Goal: Transaction & Acquisition: Purchase product/service

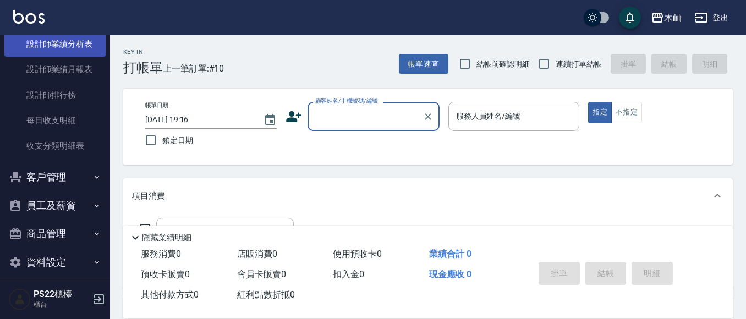
scroll to position [473, 0]
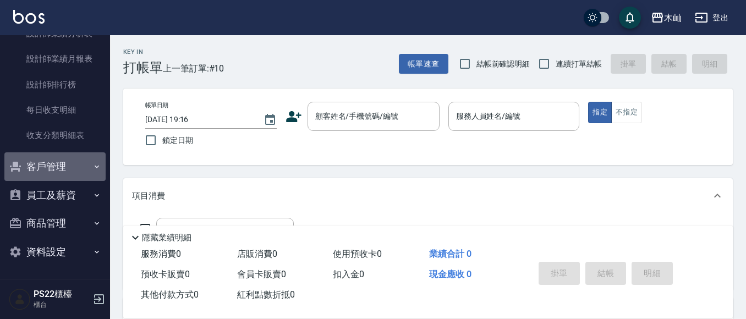
click at [61, 173] on button "客戶管理" at bounding box center [54, 166] width 101 height 29
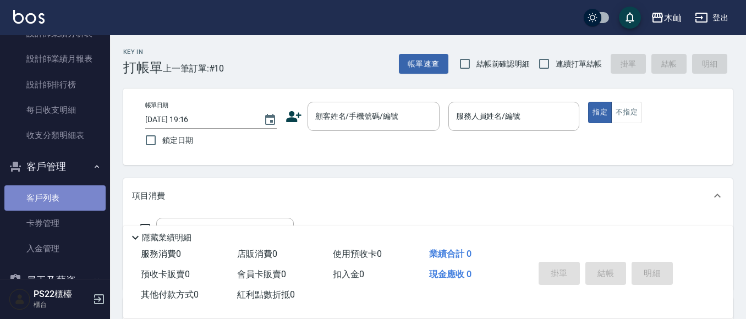
click at [65, 200] on link "客戶列表" at bounding box center [54, 197] width 101 height 25
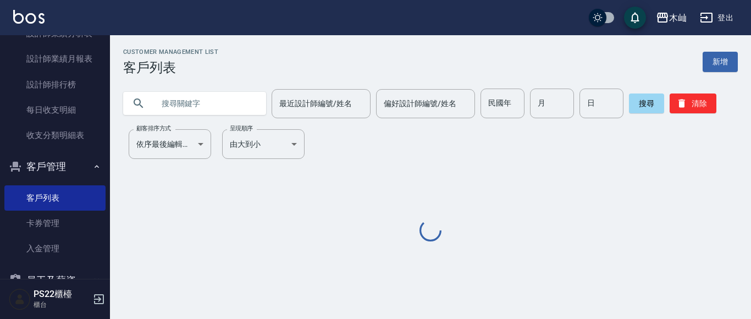
click at [196, 111] on input "text" at bounding box center [205, 104] width 103 height 30
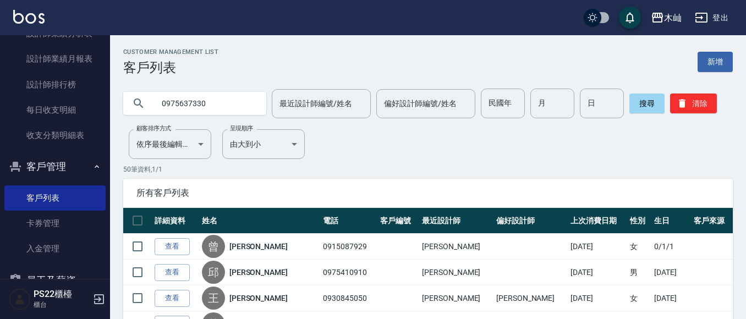
type input "0975637330"
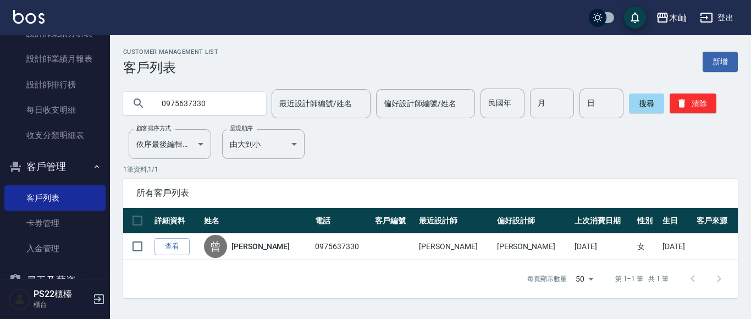
click at [191, 102] on input "0975637330" at bounding box center [205, 104] width 103 height 30
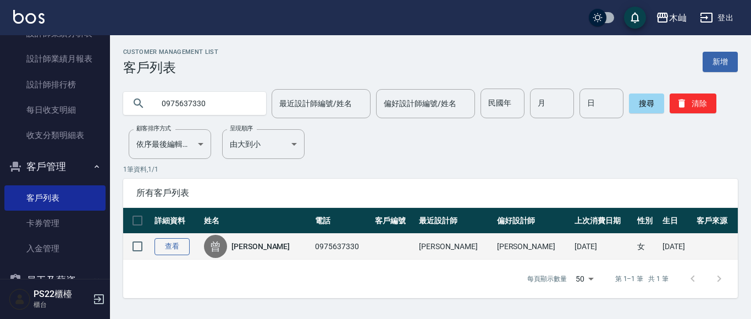
click at [178, 250] on link "查看" at bounding box center [172, 246] width 35 height 17
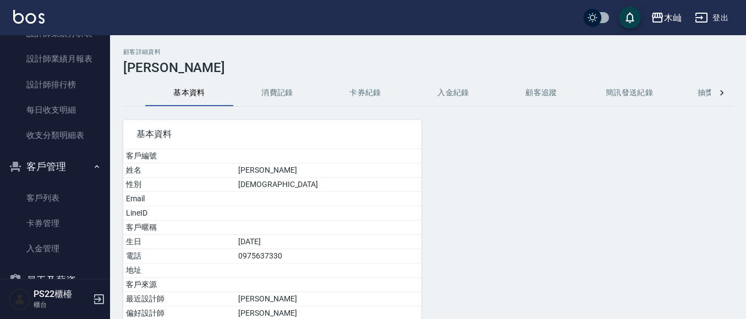
click at [283, 92] on button "消費記錄" at bounding box center [277, 93] width 88 height 26
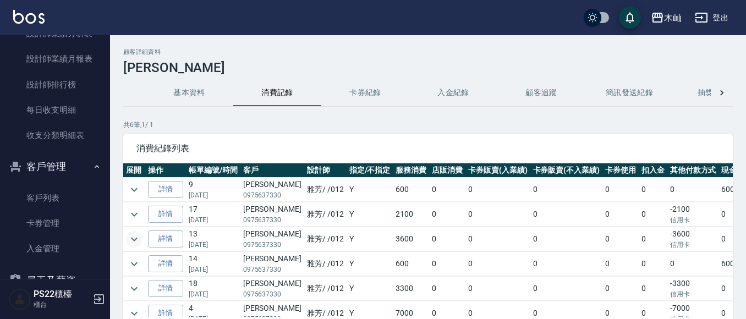
click at [136, 241] on icon "expand row" at bounding box center [134, 239] width 13 height 13
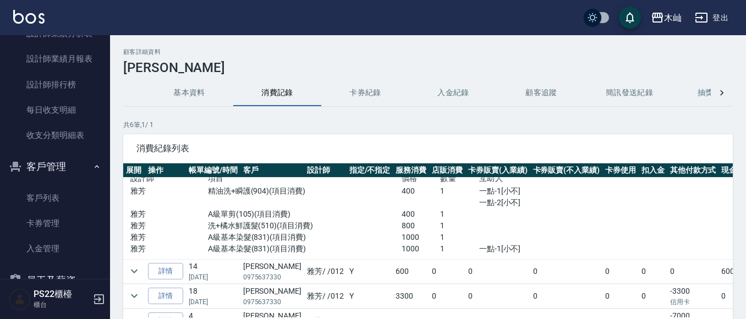
scroll to position [110, 0]
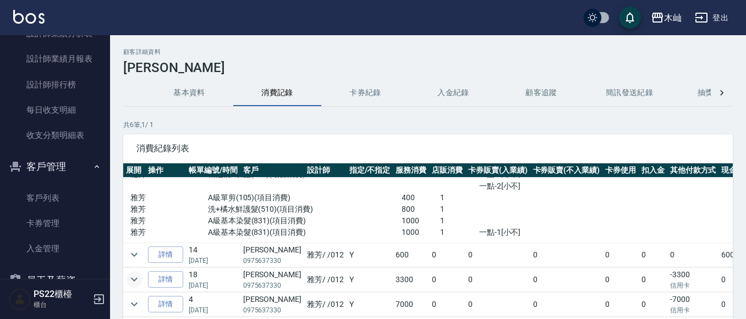
click at [132, 273] on icon "expand row" at bounding box center [134, 279] width 13 height 13
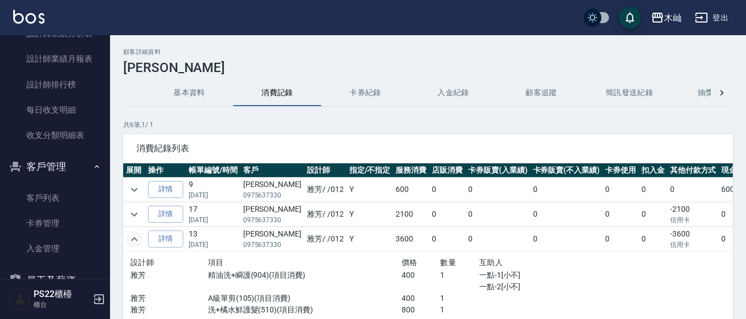
scroll to position [190, 0]
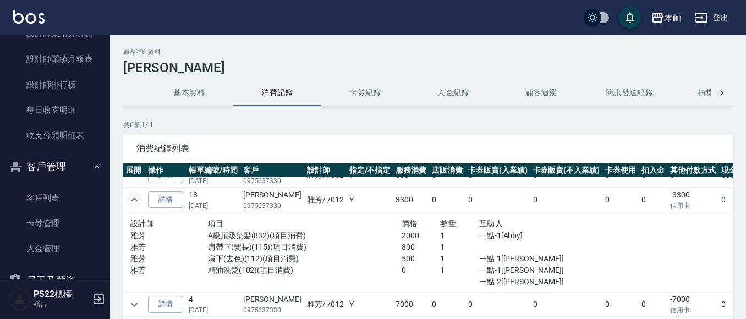
click at [266, 201] on p "0975637330" at bounding box center [272, 206] width 58 height 10
copy p "0975637330"
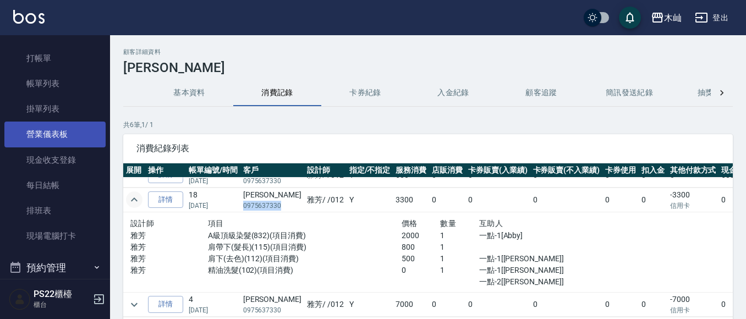
scroll to position [0, 0]
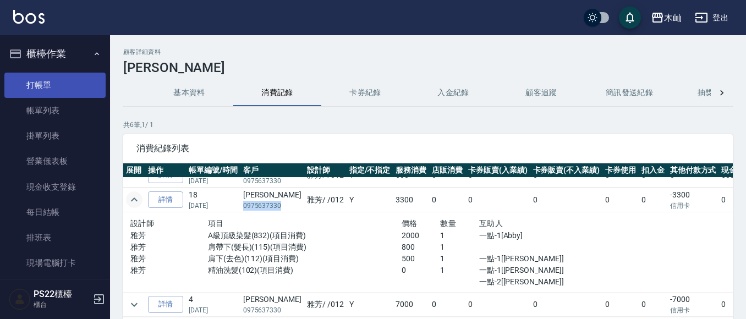
click at [52, 92] on link "打帳單" at bounding box center [54, 85] width 101 height 25
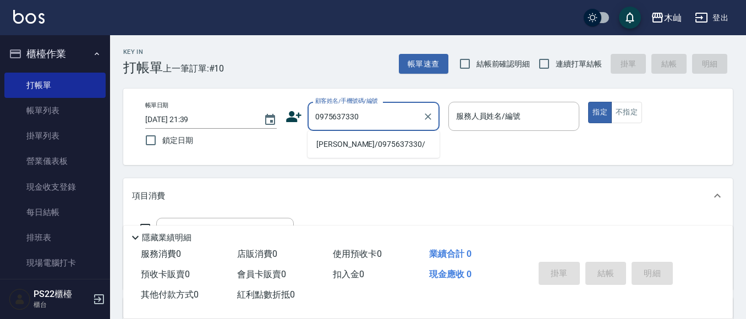
click at [393, 144] on li "[PERSON_NAME]/0975637330/" at bounding box center [373, 144] width 132 height 18
type input "[PERSON_NAME]/0975637330/"
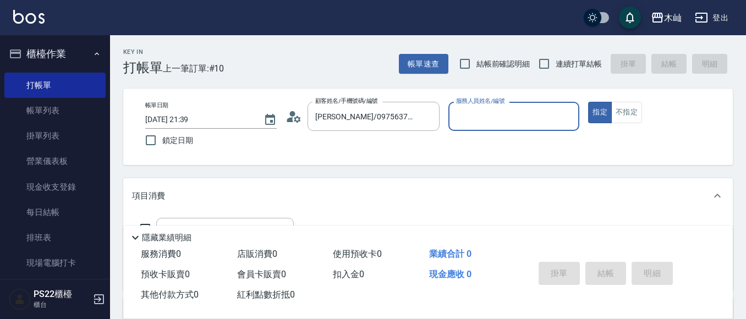
type input "雅芳-012"
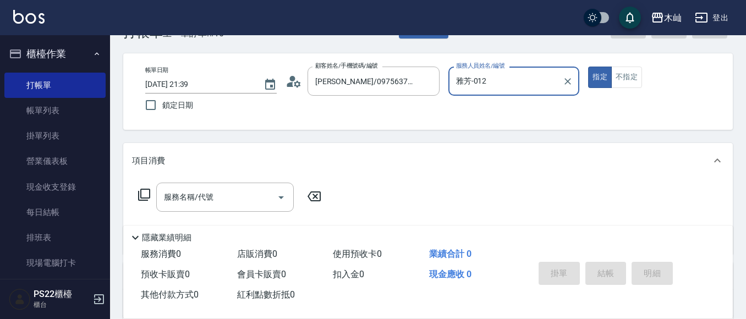
scroll to position [55, 0]
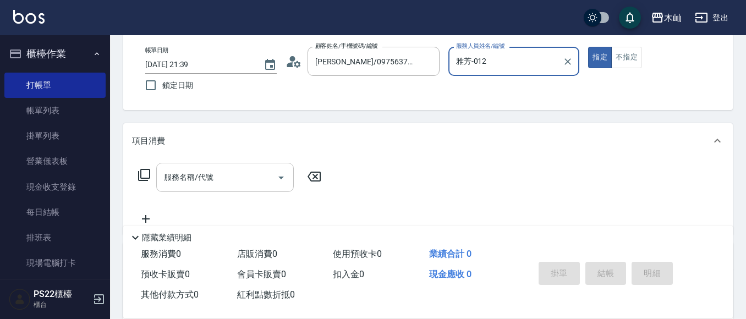
click at [243, 186] on input "服務名稱/代號" at bounding box center [216, 177] width 111 height 19
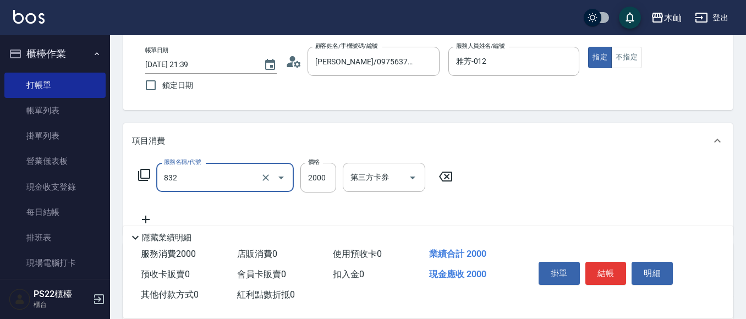
type input "A級頂級染髮(832)"
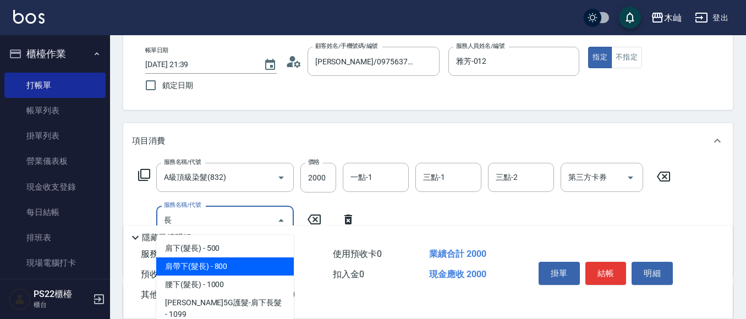
click at [230, 263] on span "肩帶下(髮長) - 800" at bounding box center [225, 266] width 138 height 18
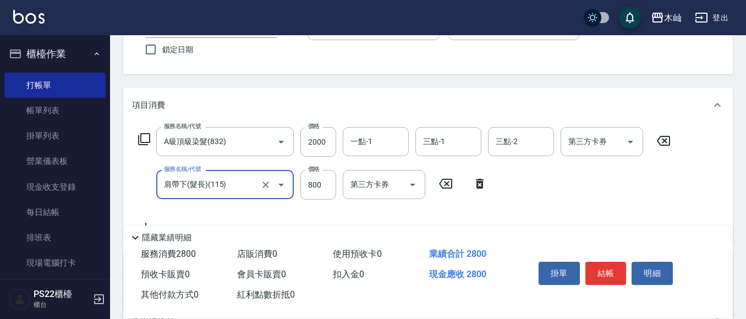
scroll to position [110, 0]
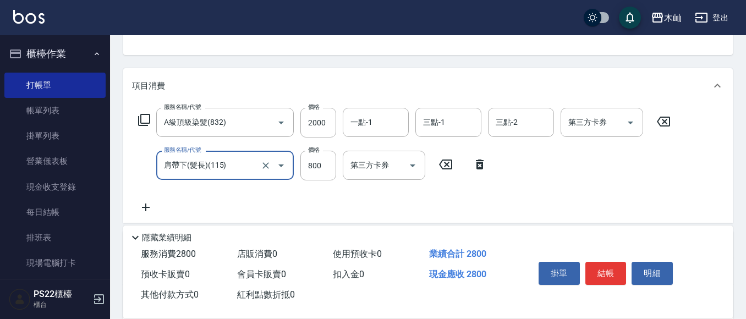
type input "肩帶下(髮長)(115)"
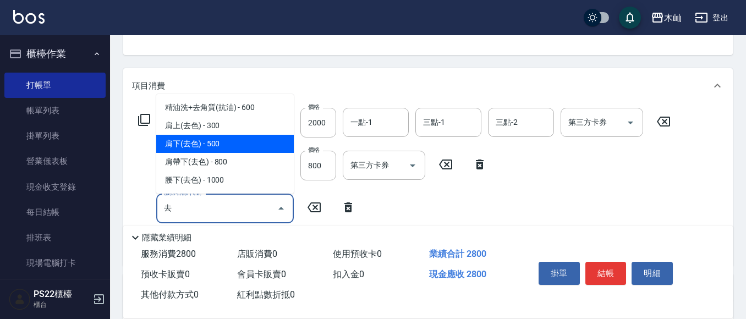
click at [260, 149] on span "肩下(去色) - 500" at bounding box center [225, 144] width 138 height 18
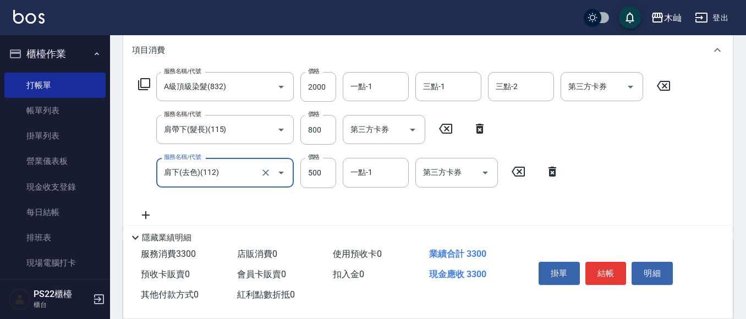
scroll to position [165, 0]
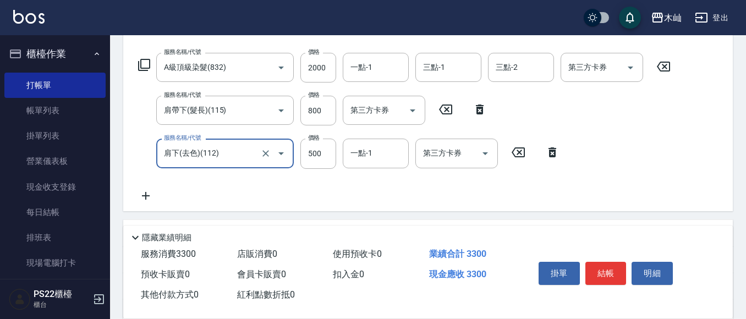
type input "肩下(去色)(112)"
click at [144, 198] on icon at bounding box center [146, 195] width 28 height 13
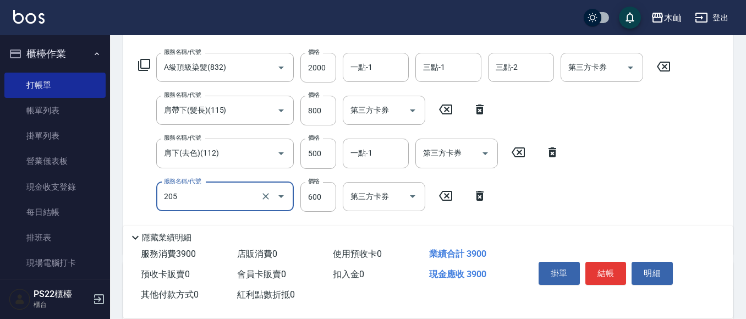
type input "A級洗剪(205)"
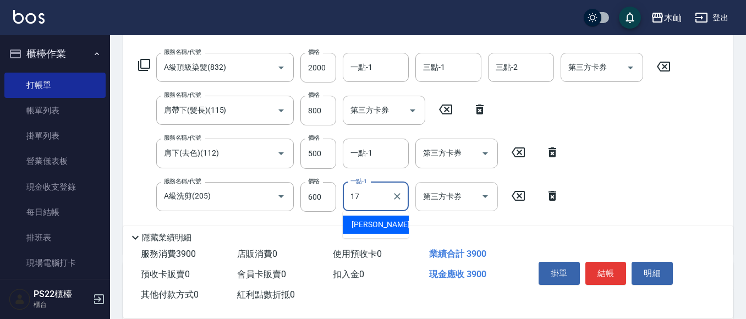
type input "[PERSON_NAME]-17"
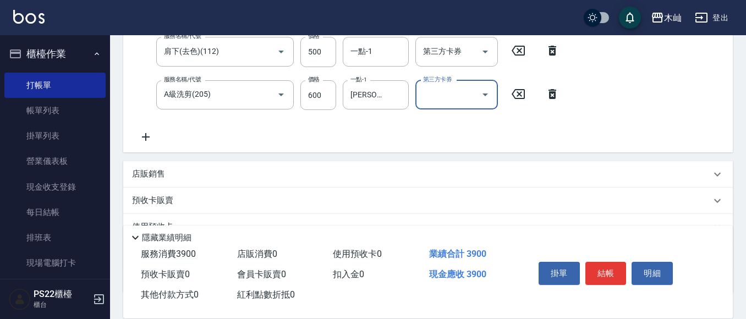
scroll to position [347, 0]
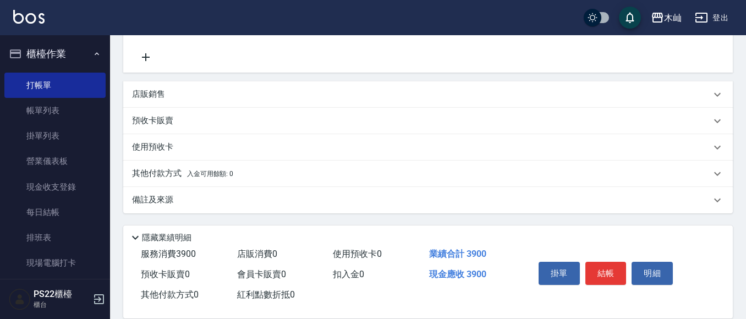
click at [162, 172] on p "其他付款方式 入金可用餘額: 0" at bounding box center [182, 174] width 101 height 12
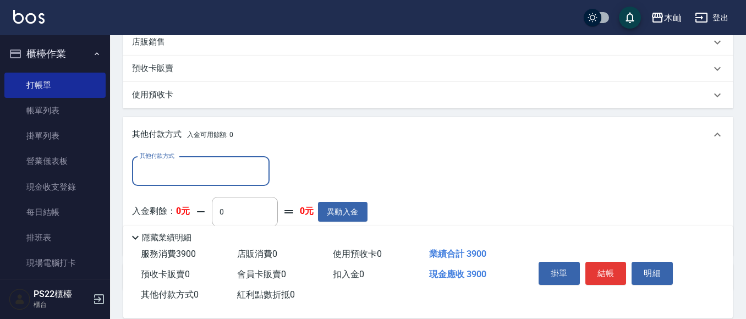
scroll to position [402, 0]
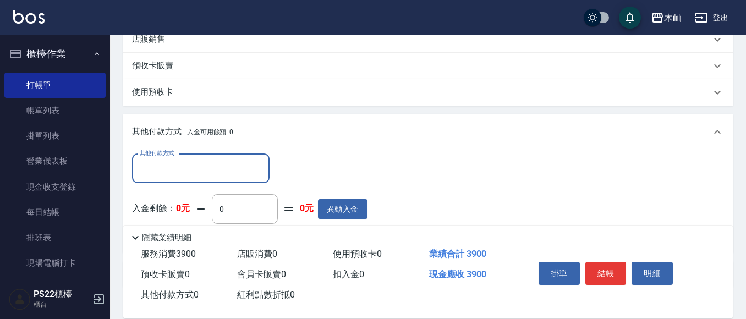
click at [174, 168] on input "其他付款方式" at bounding box center [201, 168] width 128 height 19
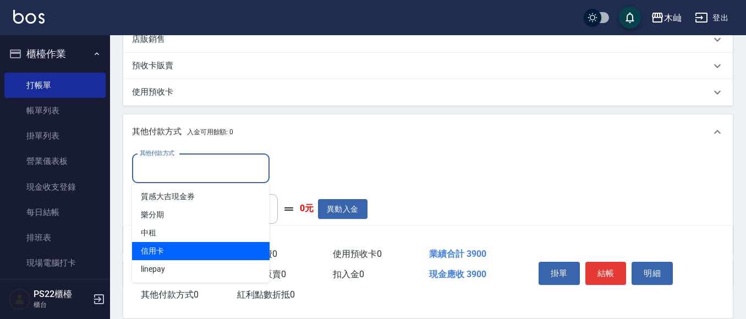
click at [206, 253] on span "信用卡" at bounding box center [201, 251] width 138 height 18
type input "信用卡"
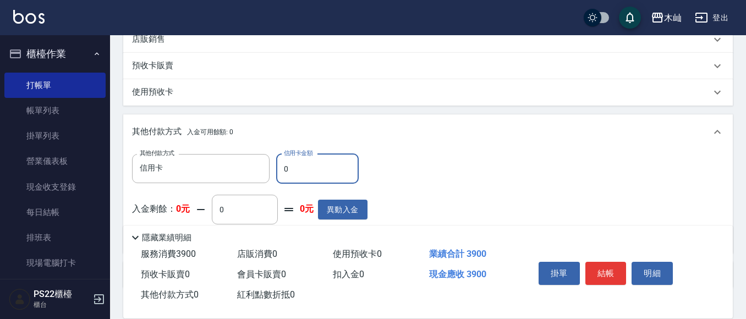
click at [293, 168] on input "0" at bounding box center [317, 169] width 83 height 30
type input "3900"
click at [608, 266] on button "結帳" at bounding box center [605, 273] width 41 height 23
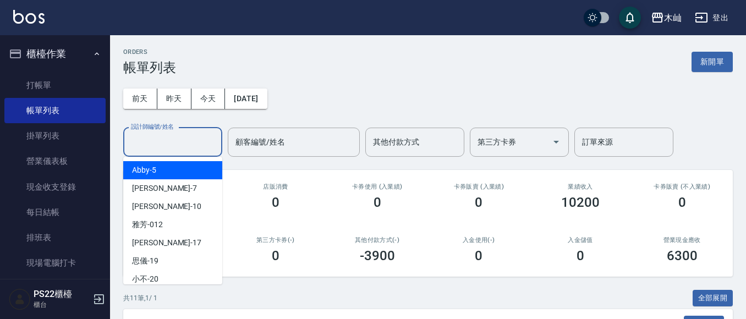
click at [185, 141] on input "設計師編號/姓名" at bounding box center [172, 142] width 89 height 19
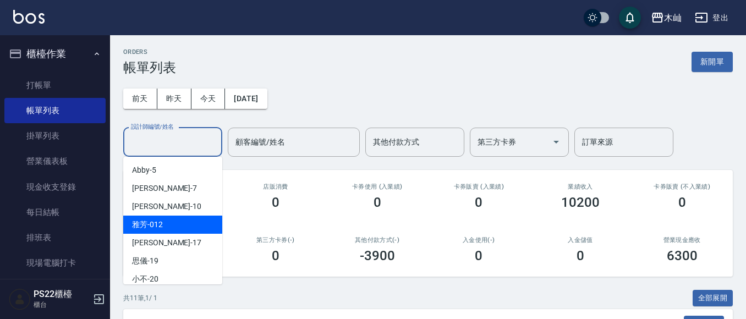
click at [187, 221] on div "雅芳 -012" at bounding box center [172, 225] width 99 height 18
type input "雅芳-012"
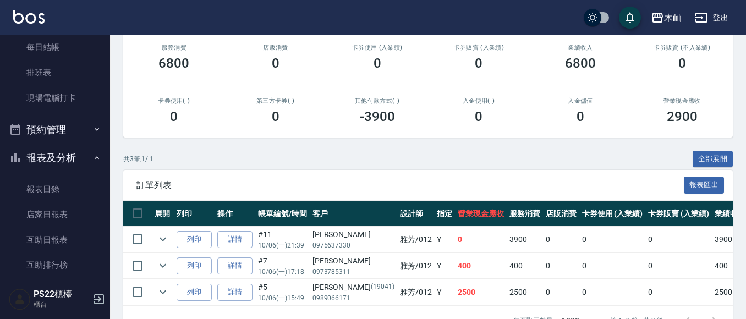
scroll to position [178, 0]
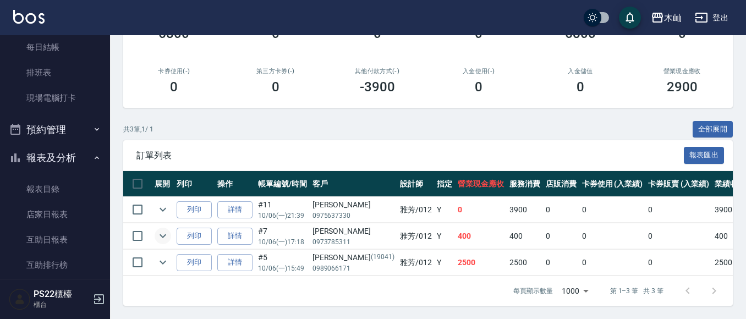
click at [162, 229] on icon "expand row" at bounding box center [162, 235] width 13 height 13
